Goal: Information Seeking & Learning: Find specific fact

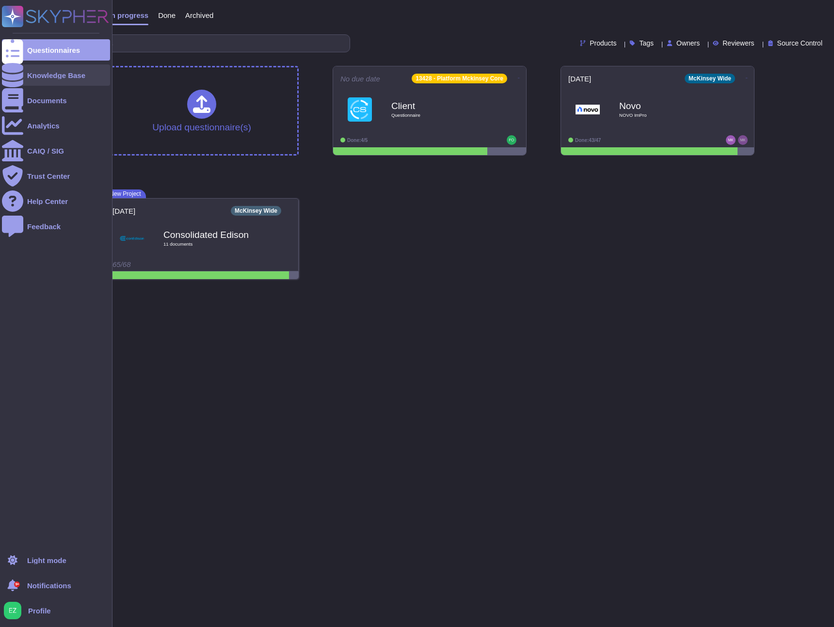
click at [50, 78] on div "Knowledge Base" at bounding box center [56, 75] width 58 height 7
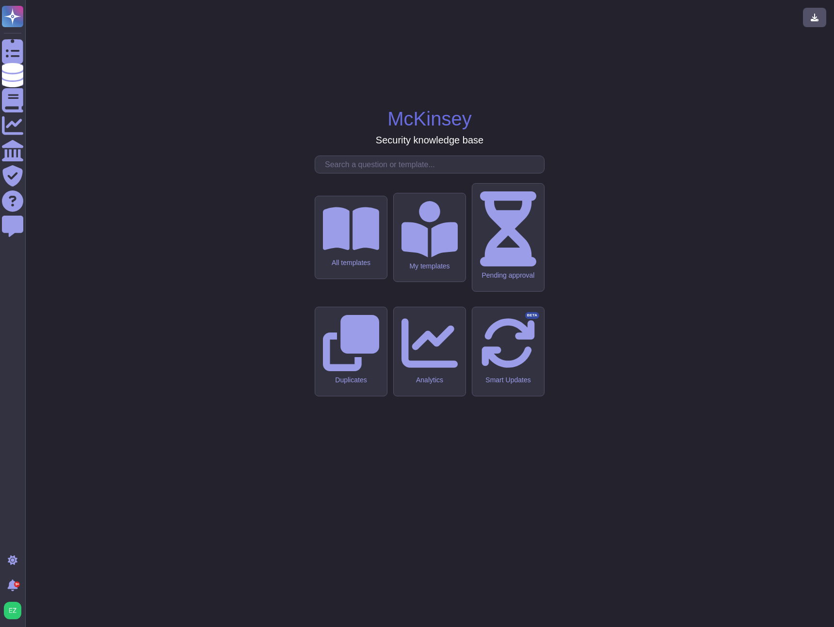
click at [370, 173] on input "text" at bounding box center [432, 164] width 224 height 17
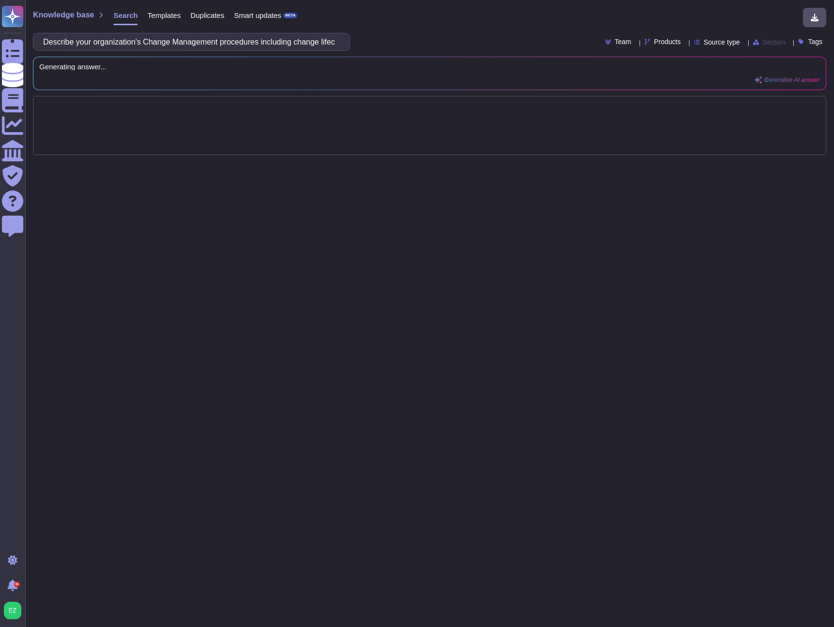
scroll to position [0, 360]
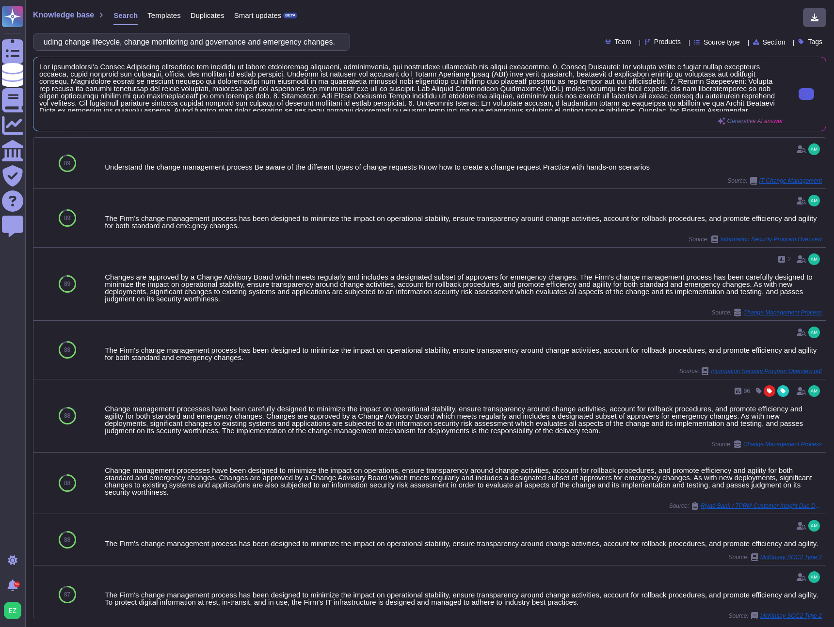
click at [205, 56] on div "Knowledge base Search Templates Duplicates Smart updates BETA Describe your org…" at bounding box center [429, 313] width 809 height 627
click at [212, 47] on input "Describe your organization's Change Management procedures including change life…" at bounding box center [189, 41] width 302 height 17
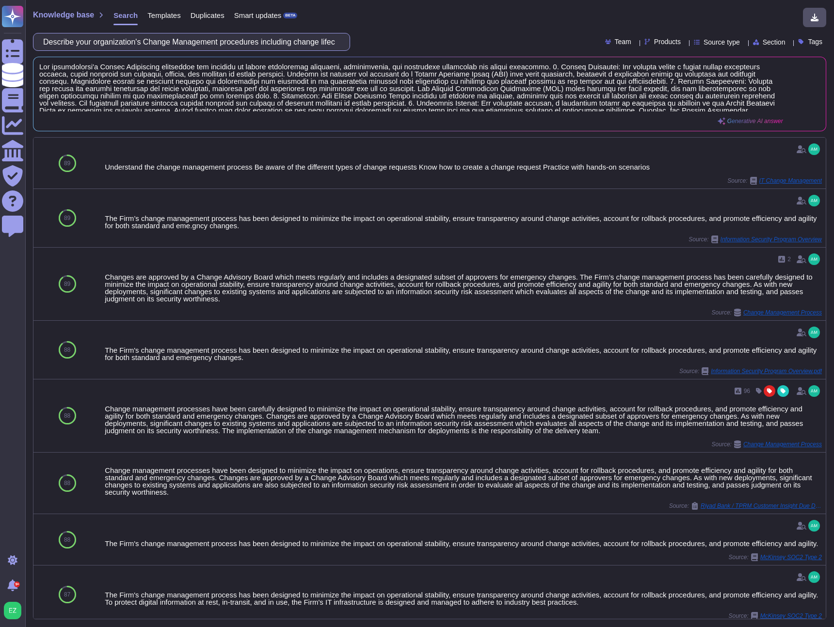
click at [212, 47] on input "Describe your organization's Change Management procedures including change life…" at bounding box center [189, 41] width 302 height 17
paste input "the controls in place regarding the usage of AI"
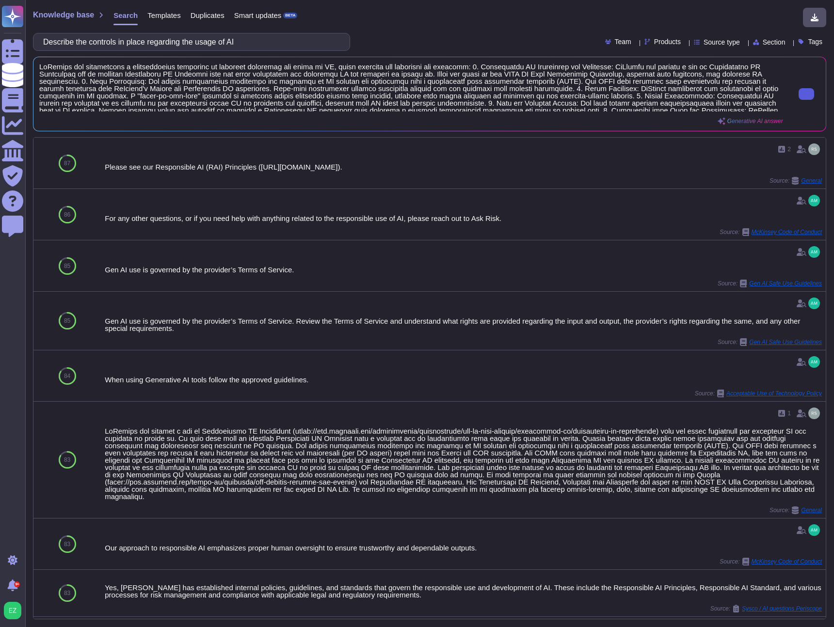
type input "Describe the controls in place regarding the usage of AI"
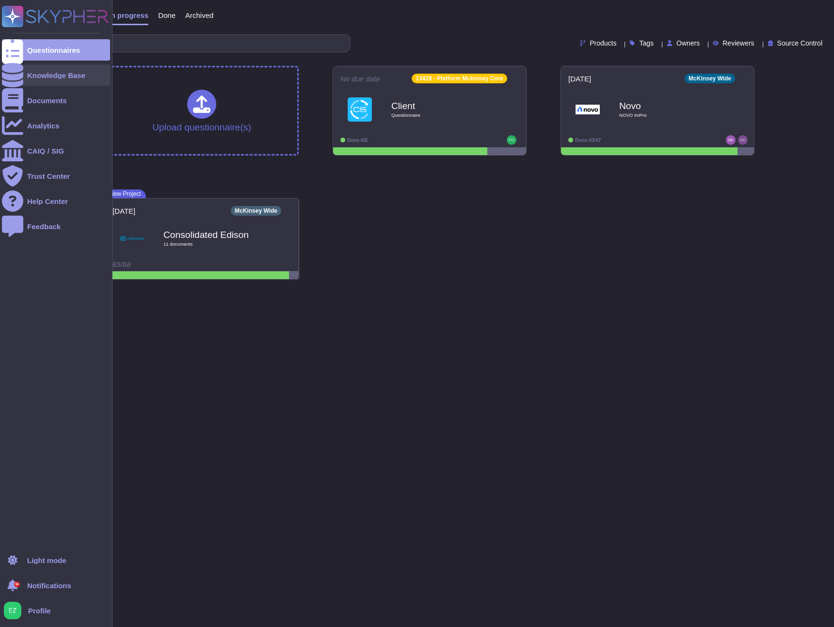
click at [59, 85] on div "Knowledge Base" at bounding box center [56, 74] width 108 height 21
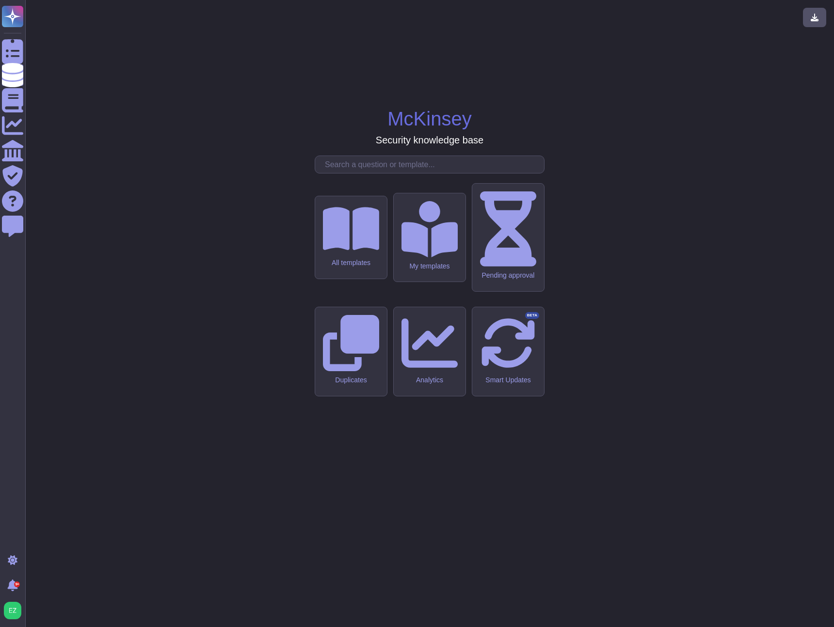
click at [367, 173] on input "text" at bounding box center [432, 164] width 224 height 17
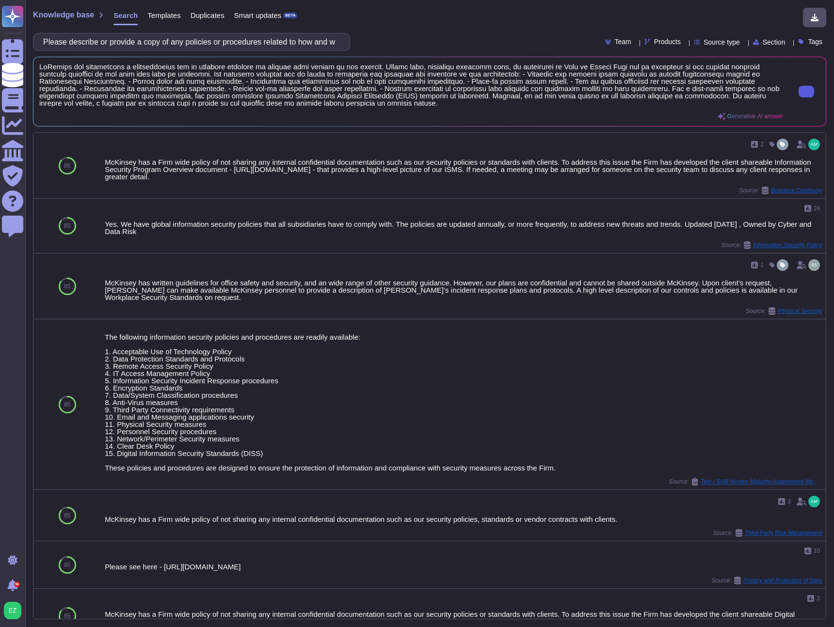
click at [799, 96] on button at bounding box center [807, 92] width 16 height 12
